Goal: Transaction & Acquisition: Purchase product/service

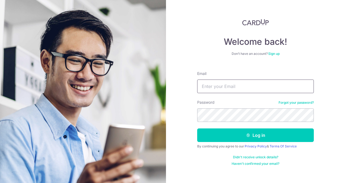
click at [224, 81] on input "Email" at bounding box center [255, 87] width 117 height 14
type input "[EMAIL_ADDRESS][DOMAIN_NAME]"
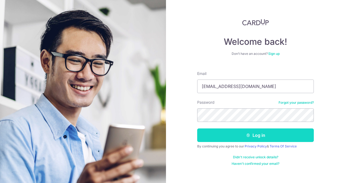
click at [222, 132] on button "Log in" at bounding box center [255, 135] width 117 height 14
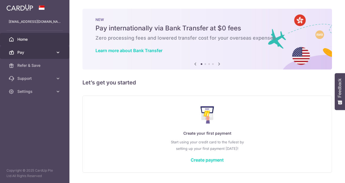
click at [59, 53] on icon at bounding box center [57, 52] width 5 height 5
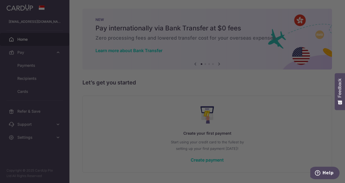
click at [47, 63] on div at bounding box center [174, 92] width 349 height 185
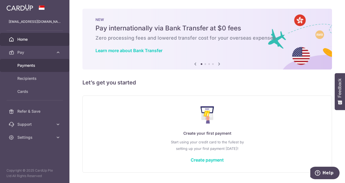
click at [37, 65] on span "Payments" at bounding box center [35, 65] width 36 height 5
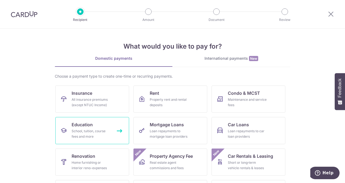
click at [88, 126] on span "Education" at bounding box center [82, 124] width 21 height 7
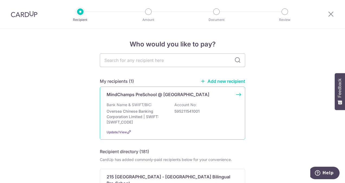
click at [123, 129] on div "Update/View" at bounding box center [173, 132] width 132 height 6
click at [202, 100] on div "MindChamps PreSchool @ [GEOGRAPHIC_DATA] Bank Name & SWIFT/BIC: Oversea Chinese…" at bounding box center [172, 113] width 145 height 53
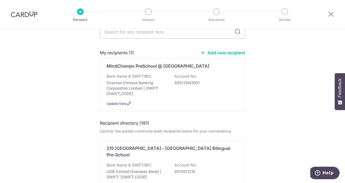
scroll to position [29, 0]
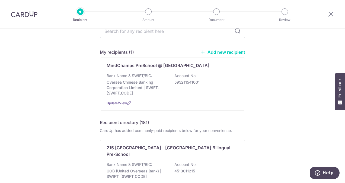
click at [221, 52] on link "Add new recipient" at bounding box center [223, 51] width 45 height 5
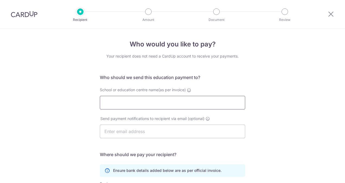
click at [163, 99] on input "School or education centre name(as per invoice)" at bounding box center [172, 103] width 145 height 14
type input "MindChamps PreSchool @ Sengkang"
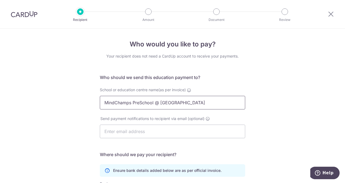
type input "595211541001"
type input "MindChamps PreSchool @ Sengkang"
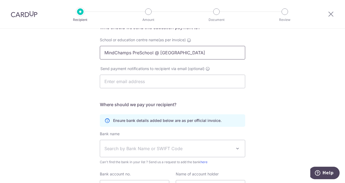
scroll to position [49, 0]
click at [130, 51] on input "MindChamps PreSchool @ Sengkang" at bounding box center [172, 53] width 145 height 14
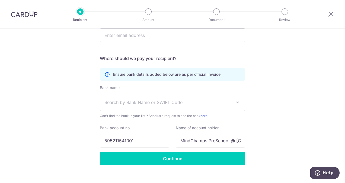
scroll to position [103, 0]
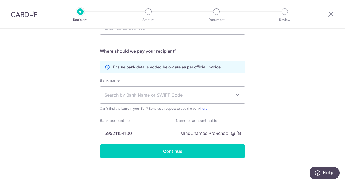
type input "MindChamps PreSchool@Sengkang Pte Ltd"
click at [231, 134] on input "MindChamps PreSchool @ Sengkang" at bounding box center [210, 133] width 69 height 14
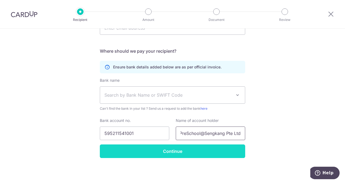
type input "MindChamps PreSchool@Sengkang Pte Ltd"
click at [215, 148] on input "Continue" at bounding box center [172, 151] width 145 height 14
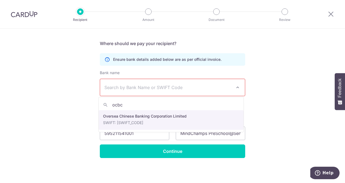
type input "ocbc"
select select "12"
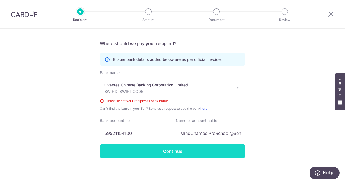
click at [165, 149] on input "Continue" at bounding box center [172, 151] width 145 height 14
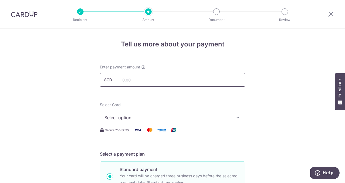
click at [153, 78] on input "text" at bounding box center [172, 80] width 145 height 14
type input "1,950.31"
click at [137, 119] on span "Select option" at bounding box center [167, 117] width 126 height 7
click at [136, 132] on span "Add credit card" at bounding box center [177, 132] width 126 height 5
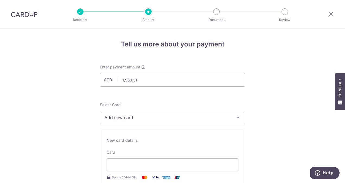
click at [138, 116] on span "Add new card" at bounding box center [167, 117] width 126 height 7
click at [128, 152] on div "Card Secure 256-bit SSL All American Express Corporate Cards (except The Americ…" at bounding box center [173, 172] width 132 height 44
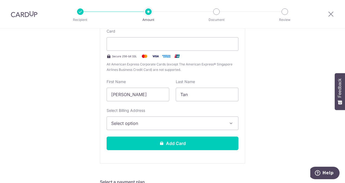
scroll to position [133, 0]
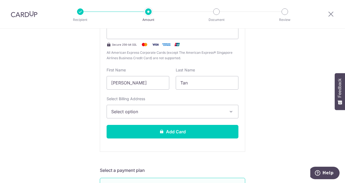
click at [192, 109] on span "Select option" at bounding box center [167, 111] width 113 height 7
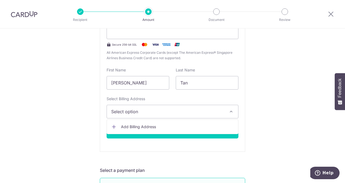
click at [175, 124] on span "Add Billing Address" at bounding box center [177, 126] width 113 height 5
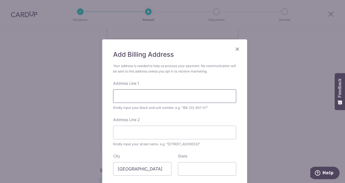
click at [156, 90] on input "Address Line 1" at bounding box center [174, 96] width 123 height 14
type input "281A Sengkang East Avenue"
click at [151, 134] on input "Address Line 2" at bounding box center [174, 133] width 123 height 14
type input "07-621"
click at [191, 163] on input "State" at bounding box center [207, 169] width 58 height 14
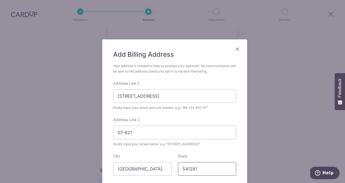
type input "541281"
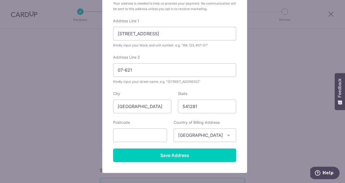
scroll to position [70, 0]
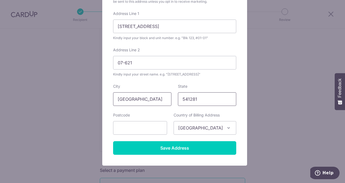
drag, startPoint x: 210, startPoint y: 96, endPoint x: 161, endPoint y: 97, distance: 48.3
click at [161, 97] on div "City Singapore State 541281" at bounding box center [175, 95] width 130 height 22
click at [121, 126] on input "text" at bounding box center [140, 128] width 54 height 14
paste input "541281"
type input "541281"
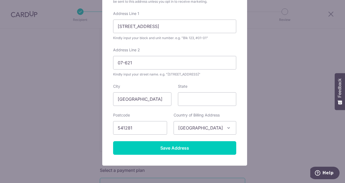
click at [102, 141] on div "Add Billing Address Your address is needed to help us process your payment. No …" at bounding box center [174, 68] width 145 height 196
click at [135, 154] on div "Add Billing Address Your address is needed to help us process your payment. No …" at bounding box center [174, 68] width 145 height 196
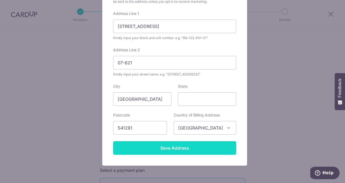
click at [152, 151] on input "Save Address" at bounding box center [174, 148] width 123 height 14
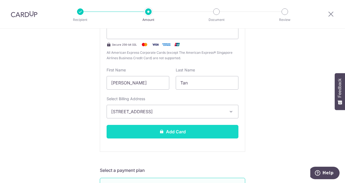
click at [166, 127] on button "Add Card" at bounding box center [173, 132] width 132 height 14
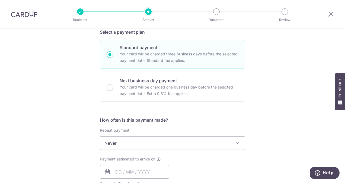
scroll to position [129, 0]
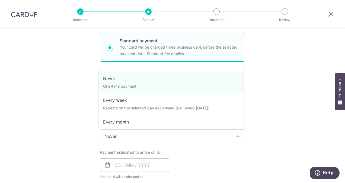
click at [145, 134] on span "Never" at bounding box center [172, 136] width 145 height 13
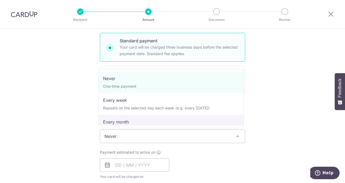
select select "3"
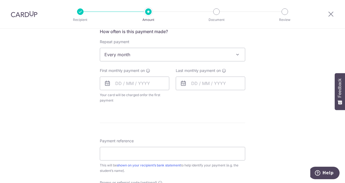
scroll to position [212, 0]
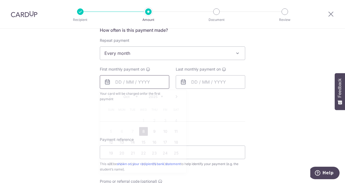
click at [127, 80] on input "text" at bounding box center [134, 82] width 69 height 14
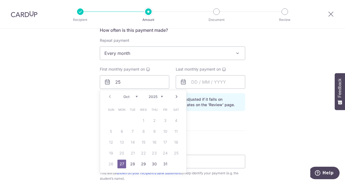
click at [178, 153] on table "Sun Mon Tue Wed Thu Fri Sat 1 2 3 4 5 6 7 8 9 10 11 12 13 14 15 16 17 18 19 20 …" at bounding box center [144, 136] width 76 height 65
click at [121, 83] on input "25" at bounding box center [134, 82] width 69 height 14
type input "2"
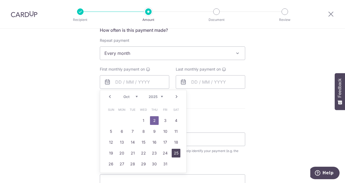
click at [174, 150] on link "25" at bounding box center [176, 153] width 9 height 9
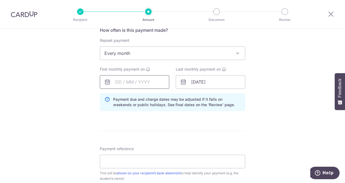
click at [141, 82] on input "text" at bounding box center [134, 82] width 69 height 14
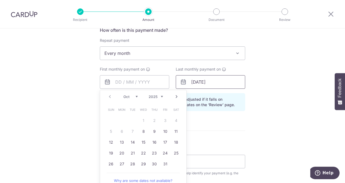
click at [209, 83] on input "25/10/2025" at bounding box center [210, 82] width 69 height 14
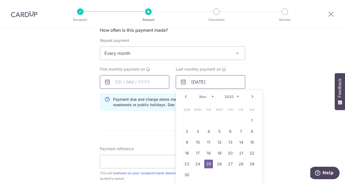
type input "25/11/2025"
click at [124, 83] on input "text" at bounding box center [134, 82] width 69 height 14
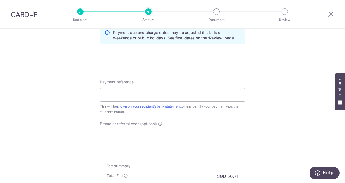
scroll to position [278, 0]
type input "25/10/2025"
click at [171, 97] on input "Payment reference" at bounding box center [172, 95] width 145 height 14
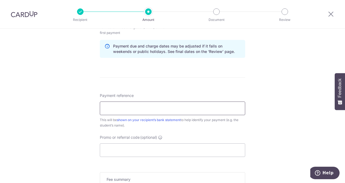
scroll to position [291, 0]
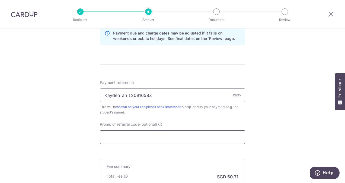
type input "KaydenTan T2091658Z"
click at [138, 137] on input "Promo or referral code (optional)" at bounding box center [172, 137] width 145 height 14
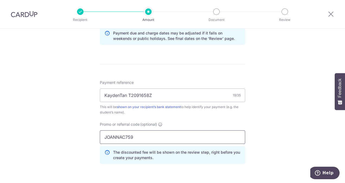
type input "JOANNAC759"
click button "Add Card" at bounding box center [0, 0] width 0 height 0
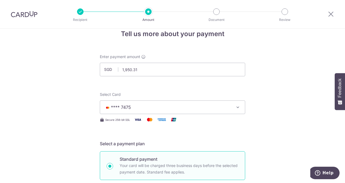
scroll to position [6, 0]
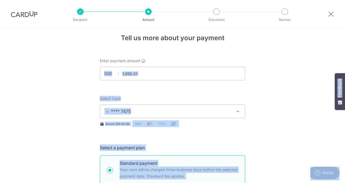
drag, startPoint x: 342, startPoint y: 60, endPoint x: 341, endPoint y: 78, distance: 18.5
click at [341, 78] on body "Recipient Amount Document Review Tell us more about your payment Enter payment …" at bounding box center [172, 91] width 345 height 183
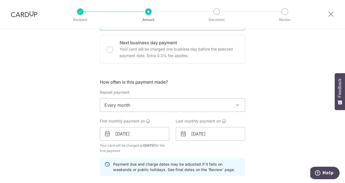
scroll to position [136, 0]
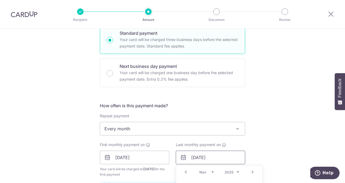
click at [198, 155] on input "25/11/2025" at bounding box center [210, 158] width 69 height 14
type input "25/10/2025"
click at [298, 143] on div "Tell us more about your payment Enter payment amount SGD 1,950.31 1950.31 Card …" at bounding box center [172, 163] width 345 height 543
click at [123, 126] on span "Every month" at bounding box center [172, 128] width 145 height 13
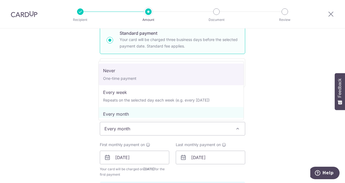
select select "1"
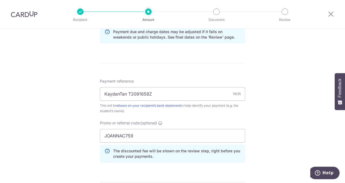
scroll to position [289, 0]
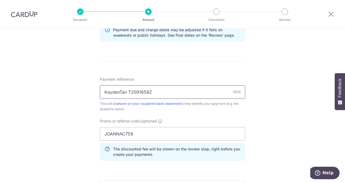
click at [128, 92] on input "KaydenTan T2091658Z" at bounding box center [172, 92] width 145 height 14
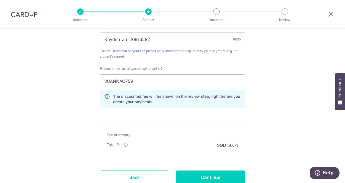
scroll to position [365, 0]
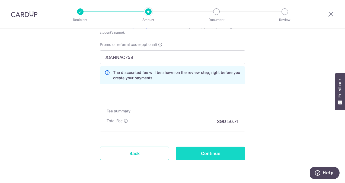
type input "KaydenTanT2091658Z"
click at [206, 151] on input "Continue" at bounding box center [210, 154] width 69 height 14
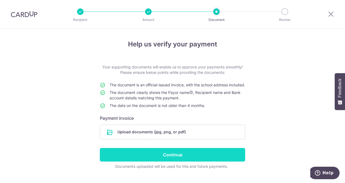
click at [177, 161] on input "Continue" at bounding box center [172, 155] width 145 height 14
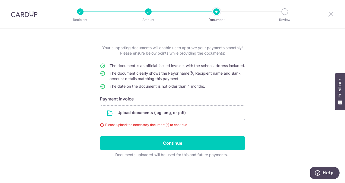
drag, startPoint x: 0, startPoint y: 0, endPoint x: 331, endPoint y: 14, distance: 331.4
click at [331, 14] on icon at bounding box center [331, 14] width 7 height 7
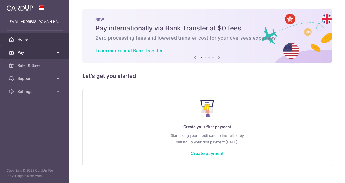
click at [52, 51] on span "Pay" at bounding box center [35, 52] width 36 height 5
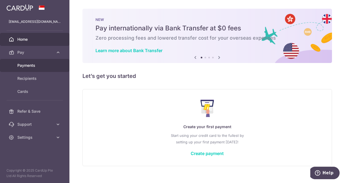
click at [35, 69] on link "Payments" at bounding box center [34, 65] width 69 height 13
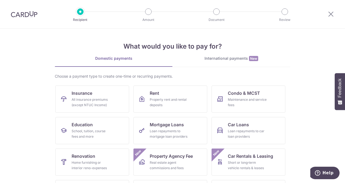
click at [99, 119] on link "Education School, tuition, course fees and more" at bounding box center [92, 130] width 74 height 27
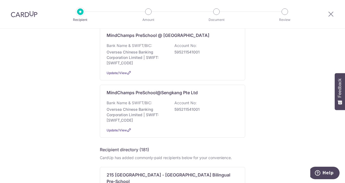
scroll to position [12, 0]
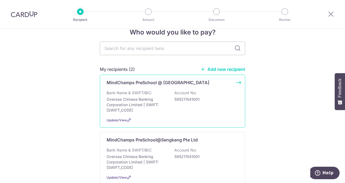
click at [130, 119] on div "Update/View" at bounding box center [173, 120] width 132 height 6
